Goal: Entertainment & Leisure: Consume media (video, audio)

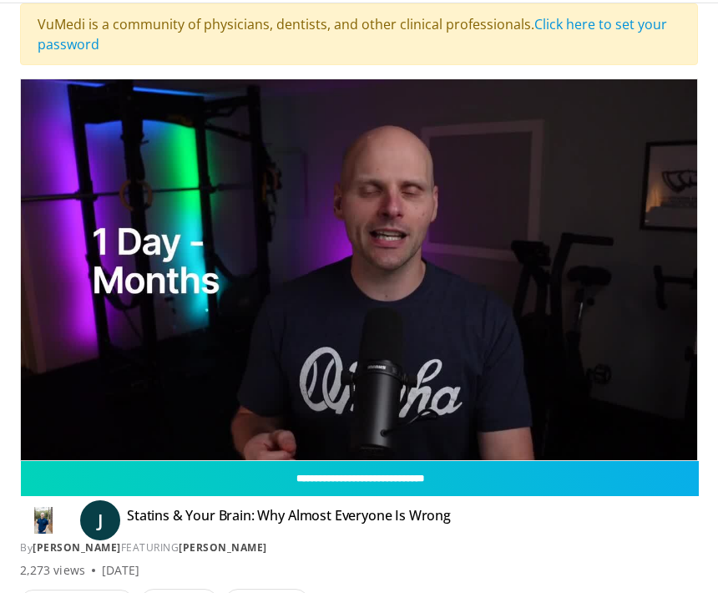
scroll to position [48, 0]
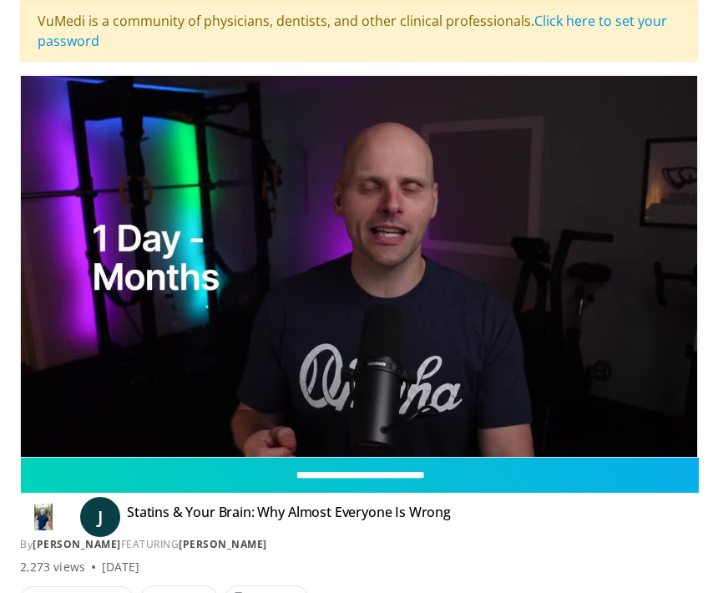
click at [367, 263] on icon "Video Player" at bounding box center [358, 266] width 33 height 33
